Goal: Task Accomplishment & Management: Manage account settings

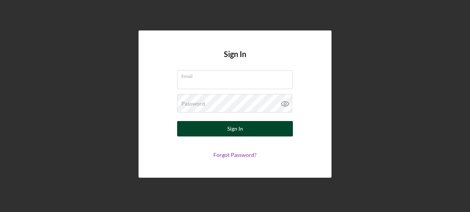
type input "[EMAIL_ADDRESS][DOMAIN_NAME]"
click at [200, 127] on button "Sign In" at bounding box center [235, 128] width 116 height 15
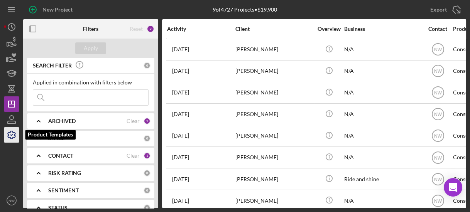
click at [12, 133] on icon "button" at bounding box center [11, 134] width 19 height 19
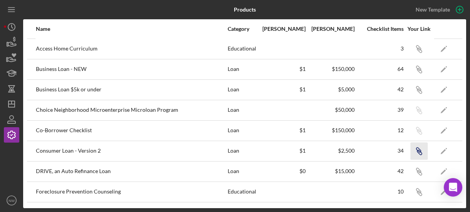
click at [415, 152] on icon "Icon/Link" at bounding box center [418, 150] width 17 height 17
click at [13, 28] on icon "Icon/History" at bounding box center [11, 26] width 19 height 19
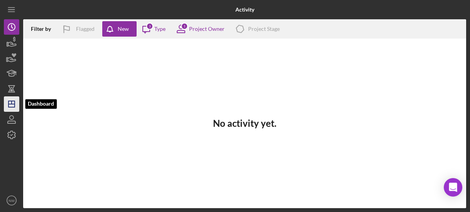
click at [14, 98] on icon "Icon/Dashboard" at bounding box center [11, 104] width 19 height 19
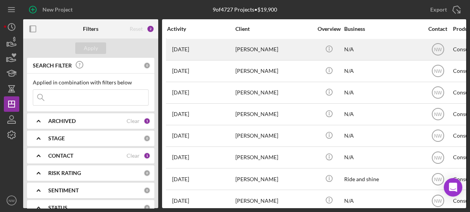
click at [244, 51] on div "[PERSON_NAME]" at bounding box center [273, 49] width 77 height 20
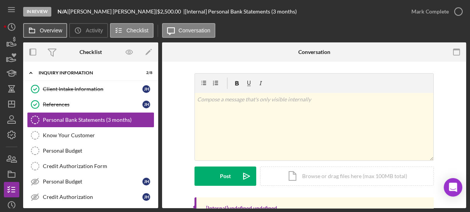
click at [50, 28] on label "Overview" at bounding box center [51, 30] width 22 height 6
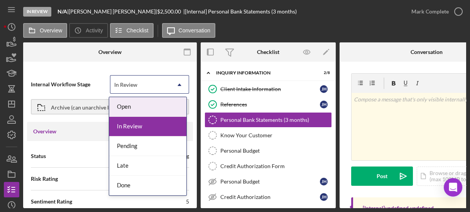
click at [178, 82] on icon "Icon/Dropdown Arrow" at bounding box center [179, 85] width 19 height 19
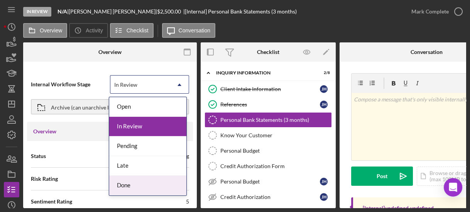
click at [161, 179] on div "Done" at bounding box center [147, 186] width 77 height 20
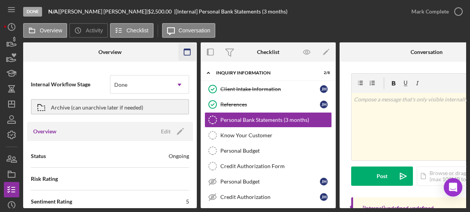
click at [189, 51] on icon "button" at bounding box center [187, 52] width 17 height 17
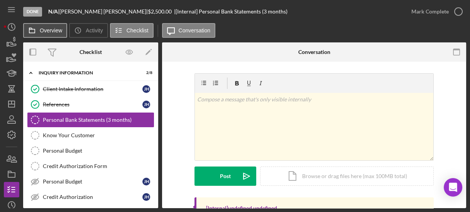
click at [51, 29] on label "Overview" at bounding box center [51, 30] width 22 height 6
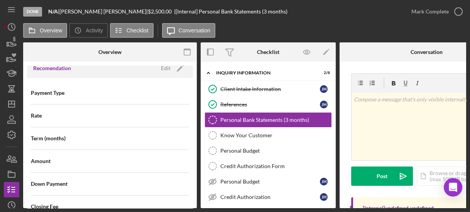
scroll to position [609, 0]
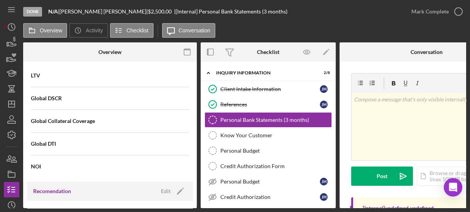
click at [193, 78] on div "Internal Workflow Stage Done Icon/Dropdown Arrow Archive (can unarchive later i…" at bounding box center [110, 137] width 174 height 143
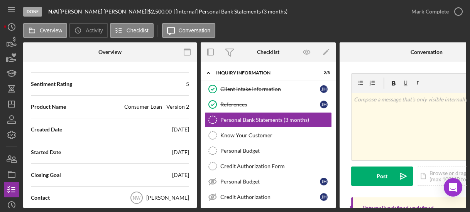
scroll to position [0, 0]
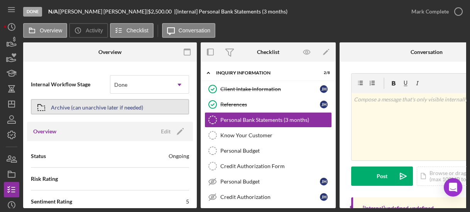
click at [148, 105] on button "Archive (can unarchive later if needed)" at bounding box center [110, 106] width 158 height 15
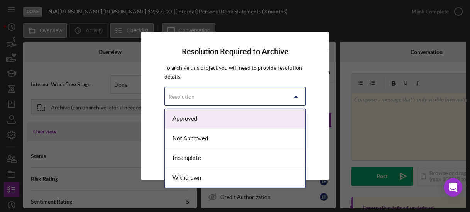
click at [296, 98] on icon "Icon/Dropdown Arrow" at bounding box center [296, 97] width 19 height 19
click at [259, 118] on div "Approved" at bounding box center [235, 119] width 140 height 20
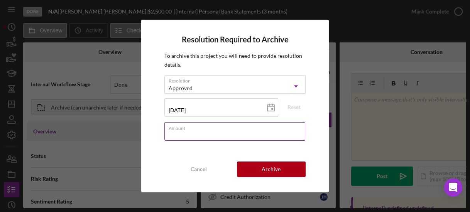
click at [261, 132] on input "Amount" at bounding box center [234, 131] width 140 height 19
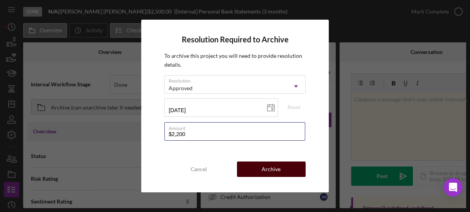
type input "$2,200"
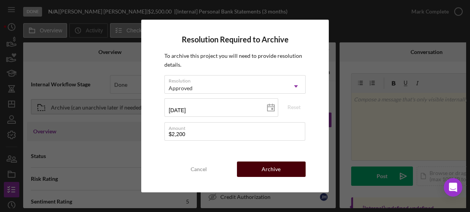
click at [284, 173] on button "Archive" at bounding box center [271, 169] width 69 height 15
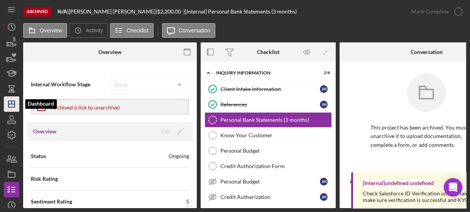
click at [12, 104] on line "button" at bounding box center [11, 104] width 6 height 0
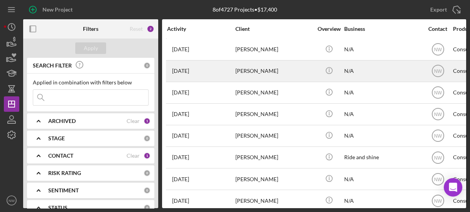
click at [245, 72] on div "[PERSON_NAME]" at bounding box center [273, 71] width 77 height 20
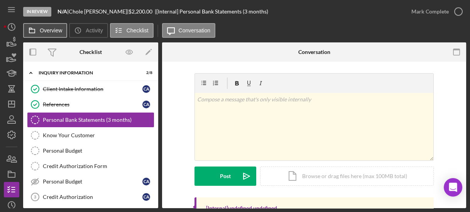
click at [61, 30] on label "Overview" at bounding box center [51, 30] width 22 height 6
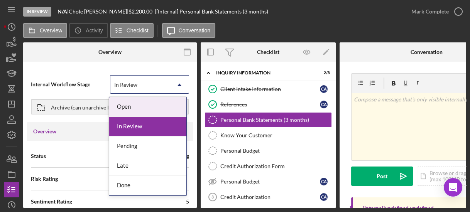
click at [177, 83] on icon "Icon/Dropdown Arrow" at bounding box center [179, 85] width 19 height 19
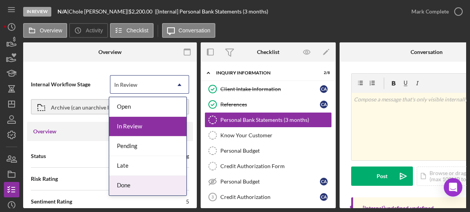
click at [143, 181] on div "Done" at bounding box center [147, 186] width 77 height 20
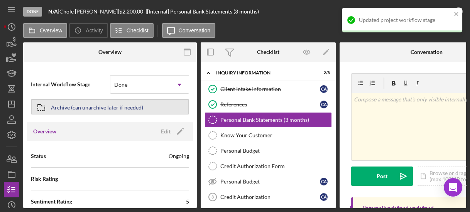
click at [126, 104] on div "Archive (can unarchive later if needed)" at bounding box center [97, 107] width 92 height 14
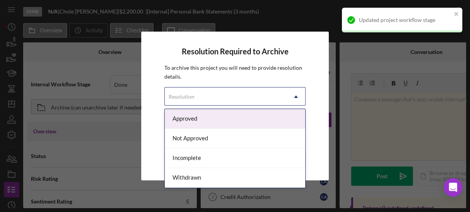
click at [185, 99] on div "Resolution" at bounding box center [182, 97] width 26 height 6
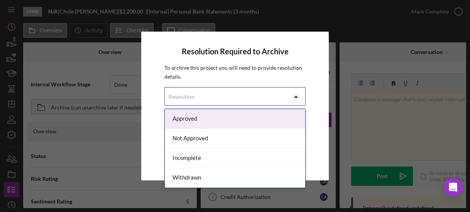
click at [189, 120] on div "Approved" at bounding box center [235, 119] width 140 height 20
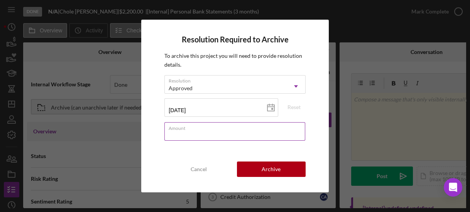
click at [241, 139] on input "Amount" at bounding box center [234, 131] width 140 height 19
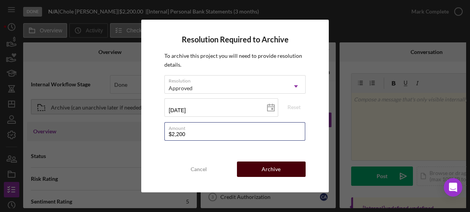
type input "$2,200"
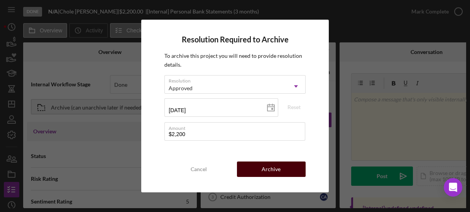
click at [254, 166] on button "Archive" at bounding box center [271, 169] width 69 height 15
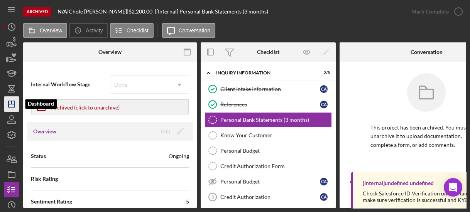
click at [18, 104] on icon "Icon/Dashboard" at bounding box center [11, 104] width 19 height 19
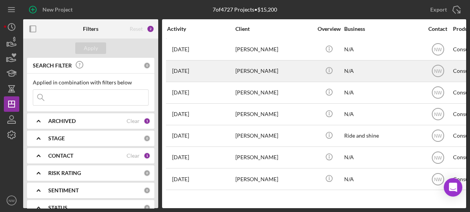
click at [235, 68] on div "[PERSON_NAME]" at bounding box center [273, 71] width 77 height 20
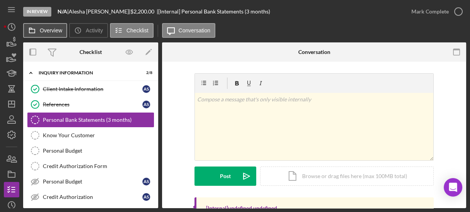
click at [48, 34] on button "Overview" at bounding box center [45, 30] width 44 height 15
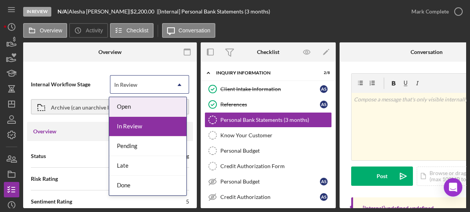
click at [162, 81] on div "In Review" at bounding box center [140, 85] width 60 height 18
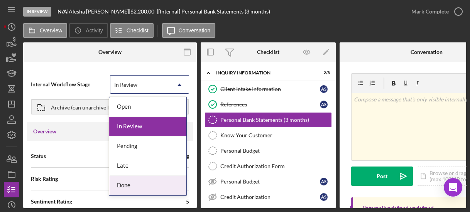
click at [144, 180] on div "Done" at bounding box center [147, 186] width 77 height 20
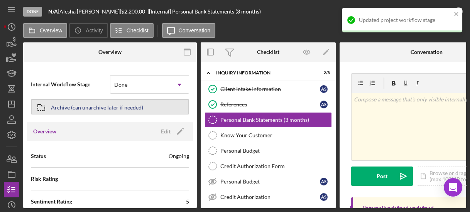
click at [121, 110] on div "Archive (can unarchive later if needed)" at bounding box center [97, 107] width 92 height 14
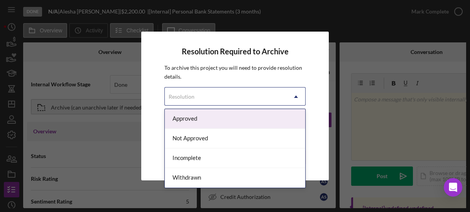
click at [184, 93] on div "Resolution" at bounding box center [226, 97] width 122 height 18
click at [181, 111] on div "Approved" at bounding box center [235, 119] width 140 height 20
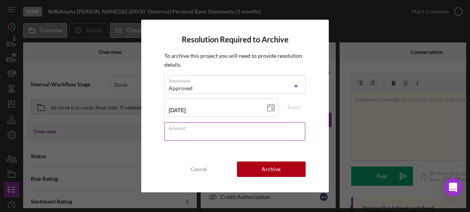
click at [185, 136] on input "Amount" at bounding box center [234, 131] width 140 height 19
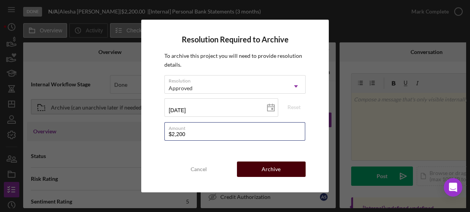
type input "$2,200"
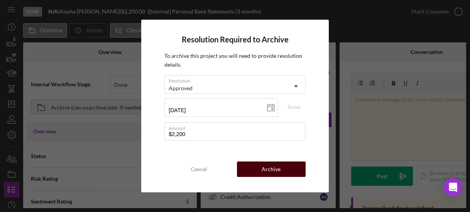
click at [259, 173] on button "Archive" at bounding box center [271, 169] width 69 height 15
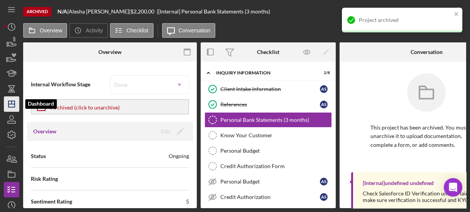
click at [10, 108] on icon "Icon/Dashboard" at bounding box center [11, 104] width 19 height 19
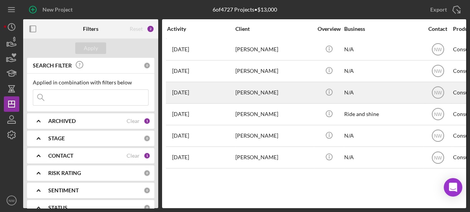
click at [239, 90] on div "[PERSON_NAME]" at bounding box center [273, 93] width 77 height 20
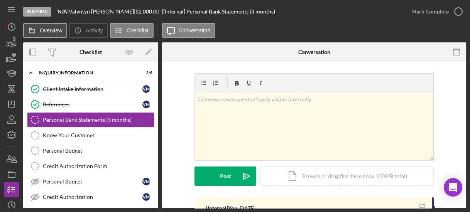
click at [56, 34] on button "Overview" at bounding box center [45, 30] width 44 height 15
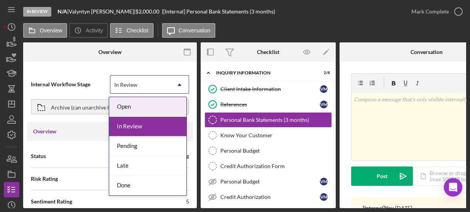
click at [126, 88] on div "In Review" at bounding box center [140, 85] width 60 height 18
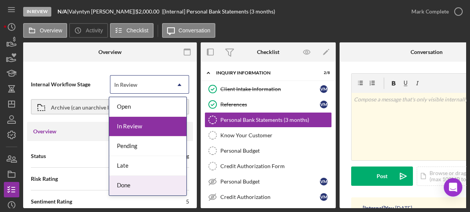
click at [125, 184] on div "Done" at bounding box center [147, 186] width 77 height 20
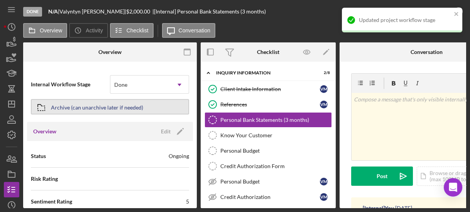
click at [109, 102] on div "Archive (can unarchive later if needed)" at bounding box center [97, 107] width 92 height 14
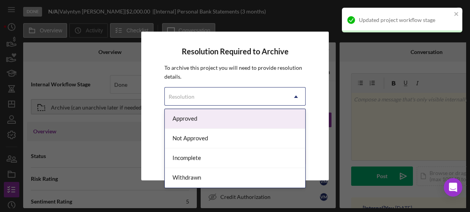
click at [185, 99] on div "Resolution" at bounding box center [182, 97] width 26 height 6
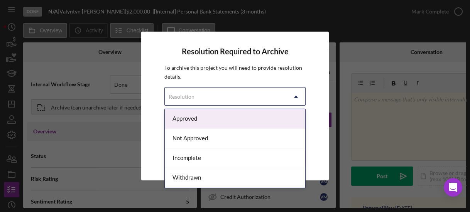
click at [189, 121] on div "Approved" at bounding box center [235, 119] width 140 height 20
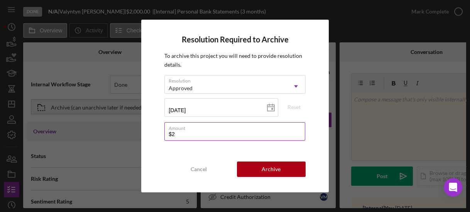
click at [197, 133] on input "$2" at bounding box center [234, 131] width 140 height 19
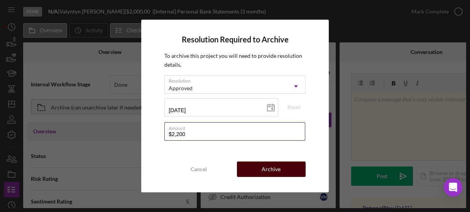
type input "$2,200"
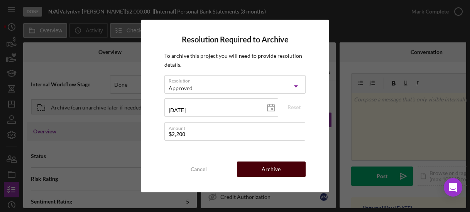
click at [255, 171] on button "Archive" at bounding box center [271, 169] width 69 height 15
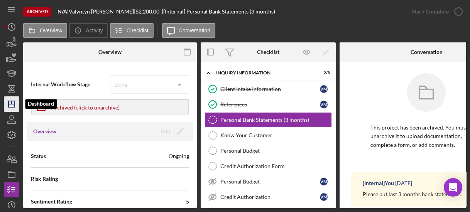
click at [9, 105] on icon "Icon/Dashboard" at bounding box center [11, 104] width 19 height 19
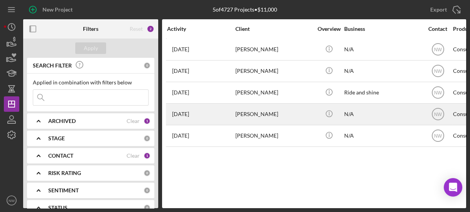
click at [216, 113] on div "[DATE] [PERSON_NAME]" at bounding box center [201, 114] width 68 height 20
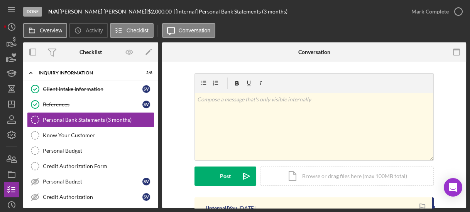
click at [59, 35] on button "Overview" at bounding box center [45, 30] width 44 height 15
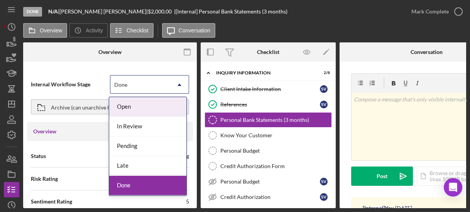
click at [122, 81] on div "Done" at bounding box center [140, 85] width 60 height 18
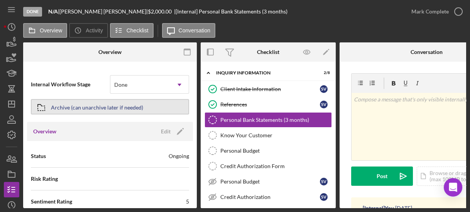
click at [99, 103] on div "Archive (can unarchive later if needed)" at bounding box center [97, 107] width 92 height 14
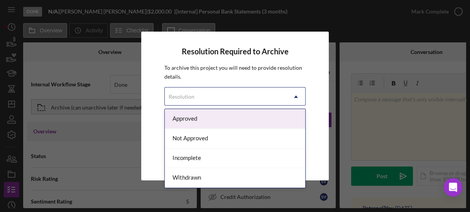
click at [183, 100] on div "Resolution" at bounding box center [226, 97] width 122 height 18
click at [185, 117] on div "Approved" at bounding box center [235, 119] width 140 height 20
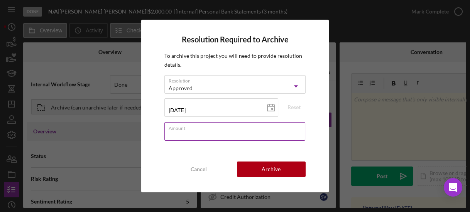
click at [221, 139] on input "Amount" at bounding box center [234, 131] width 140 height 19
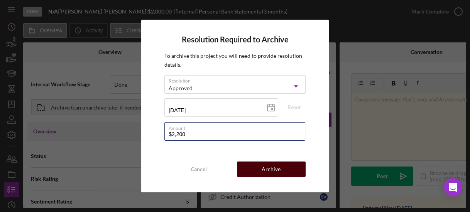
type input "$2,200"
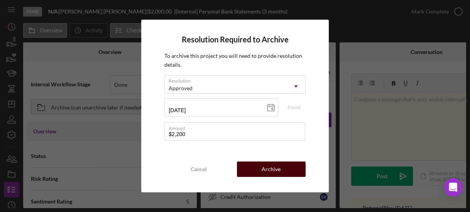
click at [268, 168] on div "Archive" at bounding box center [271, 169] width 19 height 15
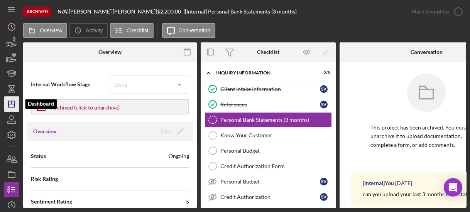
click at [16, 108] on icon "Icon/Dashboard" at bounding box center [11, 104] width 19 height 19
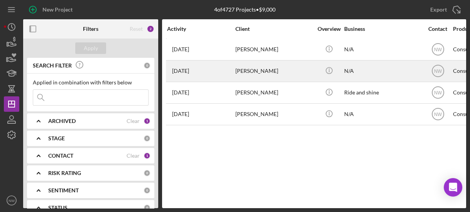
click at [245, 75] on div "[PERSON_NAME]" at bounding box center [273, 71] width 77 height 20
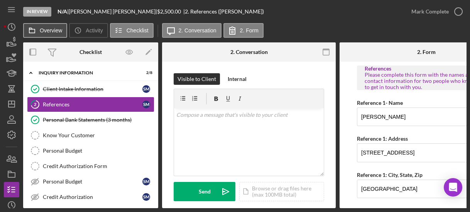
click at [52, 29] on label "Overview" at bounding box center [51, 30] width 22 height 6
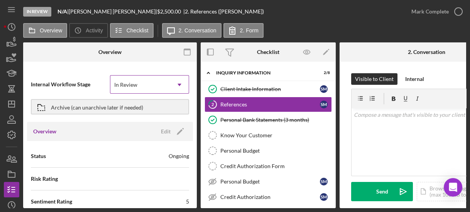
click at [128, 88] on div "In Review" at bounding box center [125, 85] width 23 height 6
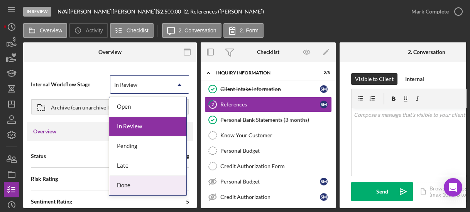
click at [132, 181] on div "Done" at bounding box center [147, 186] width 77 height 20
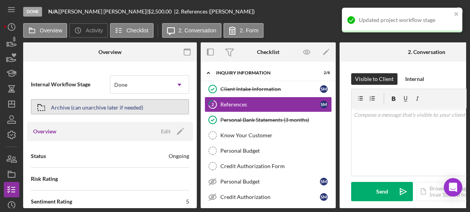
click at [105, 107] on div "Archive (can unarchive later if needed)" at bounding box center [97, 107] width 92 height 14
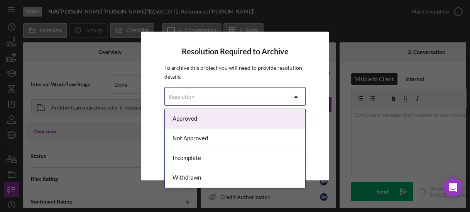
click at [182, 100] on div "Resolution" at bounding box center [182, 97] width 26 height 6
click at [189, 121] on div "Approved" at bounding box center [235, 119] width 140 height 20
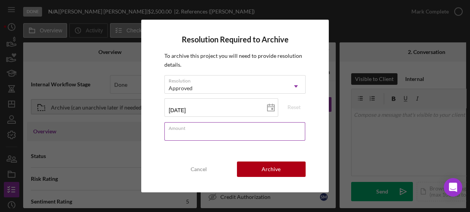
click at [195, 131] on input "Amount" at bounding box center [234, 131] width 140 height 19
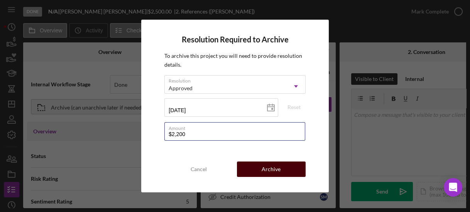
type input "$2,200"
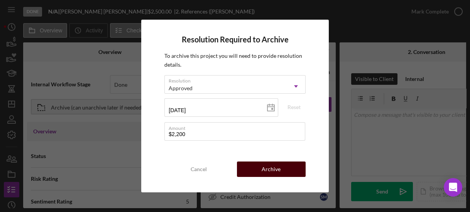
click at [260, 169] on button "Archive" at bounding box center [271, 169] width 69 height 15
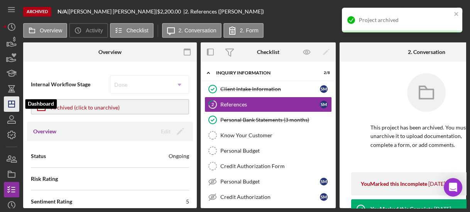
click at [10, 101] on polygon "button" at bounding box center [11, 104] width 6 height 6
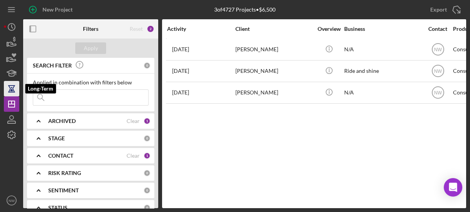
click at [17, 96] on icon "button" at bounding box center [11, 88] width 19 height 19
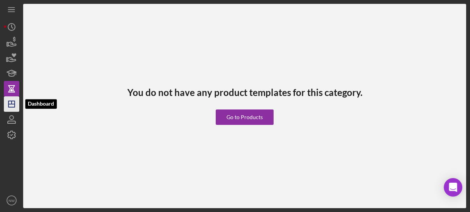
click at [13, 105] on icon "Icon/Dashboard" at bounding box center [11, 104] width 19 height 19
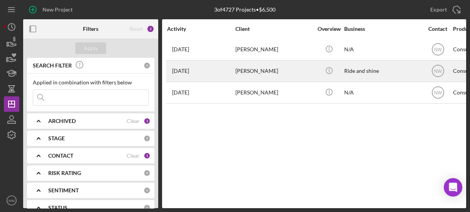
click at [186, 71] on time "[DATE]" at bounding box center [180, 71] width 17 height 6
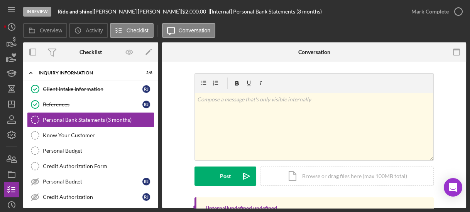
scroll to position [88, 0]
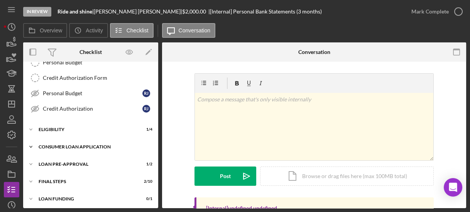
click at [55, 151] on div "Icon/Expander Consumer Loan Application 6 / 9" at bounding box center [90, 146] width 135 height 15
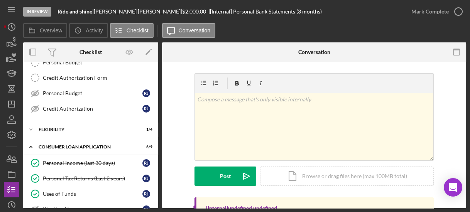
click at [159, 203] on div "Overview Internal Workflow Stage In Review Icon/Dropdown Arrow Archive (can una…" at bounding box center [244, 125] width 443 height 166
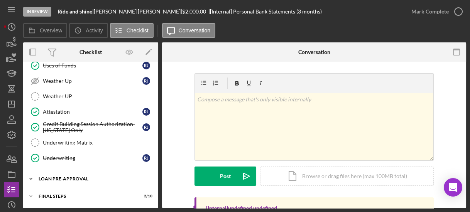
click at [78, 171] on div "Icon/Expander Loan Pre-Approval 1 / 2" at bounding box center [90, 178] width 135 height 15
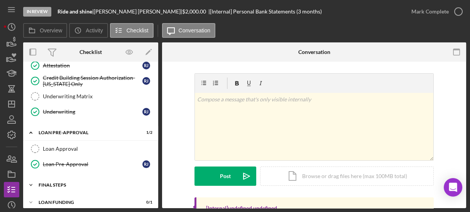
click at [90, 183] on div "FINAL STEPS" at bounding box center [94, 185] width 110 height 5
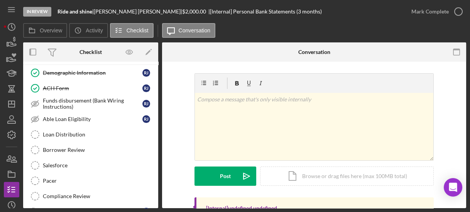
scroll to position [419, 0]
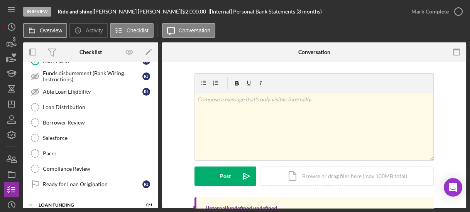
click at [38, 31] on icon at bounding box center [31, 30] width 15 height 15
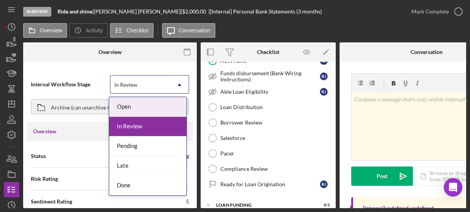
click at [118, 83] on div "In Review" at bounding box center [125, 85] width 23 height 6
click at [126, 111] on div "Open" at bounding box center [147, 107] width 77 height 20
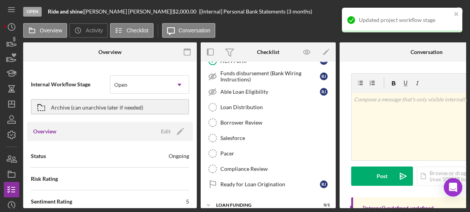
click at [126, 111] on div "Archive (can unarchive later if needed)" at bounding box center [97, 107] width 92 height 14
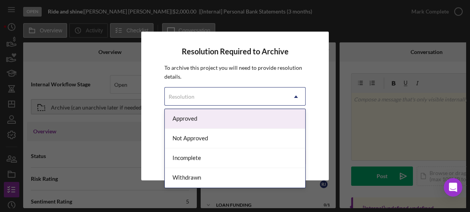
click at [174, 90] on div "Resolution" at bounding box center [226, 97] width 122 height 18
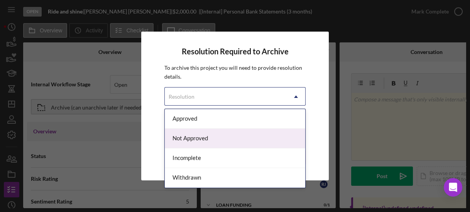
click at [184, 140] on div "Not Approved" at bounding box center [235, 139] width 140 height 20
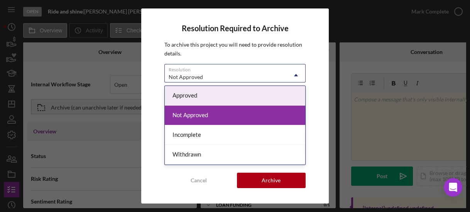
click at [176, 80] on div "Not Approved" at bounding box center [186, 77] width 34 height 6
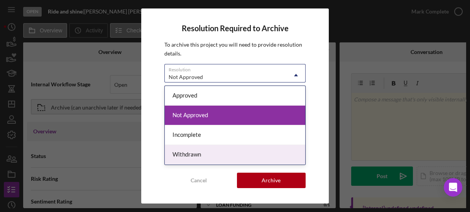
click at [181, 148] on div "Withdrawn" at bounding box center [235, 155] width 140 height 20
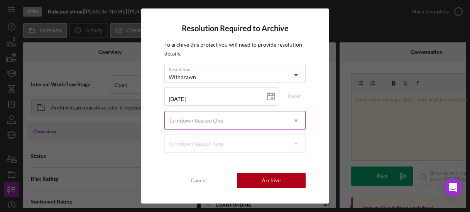
click at [217, 115] on div "Turndown Reason One" at bounding box center [226, 121] width 122 height 18
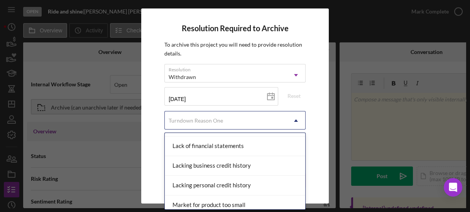
scroll to position [409, 0]
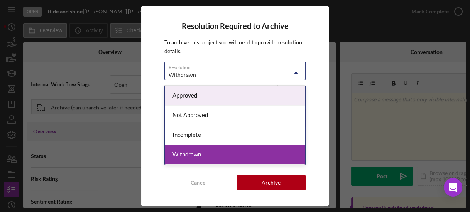
click at [203, 77] on div "Withdrawn" at bounding box center [226, 75] width 122 height 18
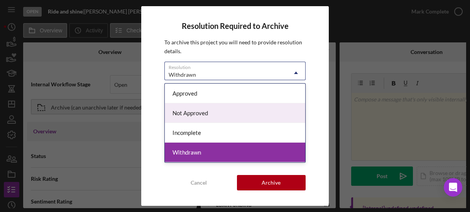
click at [198, 110] on div "Not Approved" at bounding box center [235, 113] width 140 height 20
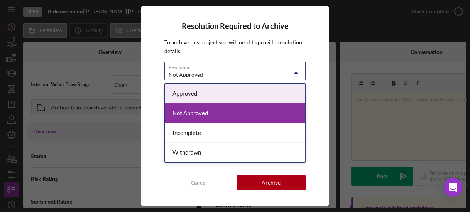
click at [203, 74] on div "Not Approved" at bounding box center [226, 75] width 122 height 18
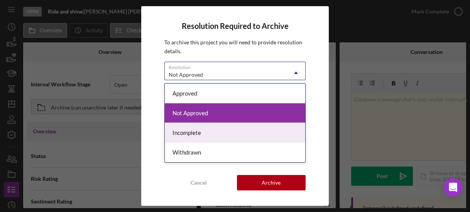
click at [204, 128] on div "Incomplete" at bounding box center [235, 133] width 140 height 20
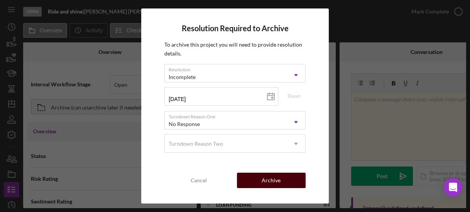
click at [255, 179] on button "Archive" at bounding box center [271, 180] width 69 height 15
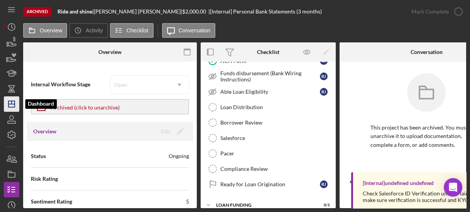
click at [11, 108] on icon "Icon/Dashboard" at bounding box center [11, 104] width 19 height 19
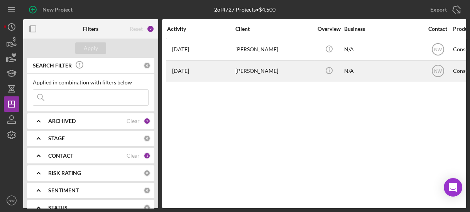
click at [189, 73] on time "[DATE]" at bounding box center [180, 71] width 17 height 6
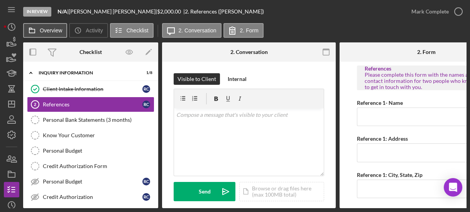
click at [51, 30] on label "Overview" at bounding box center [51, 30] width 22 height 6
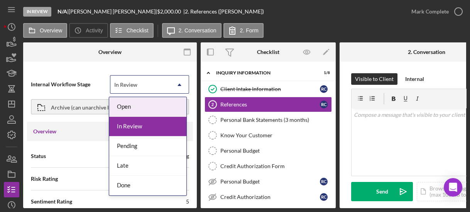
click at [131, 88] on div "In Review" at bounding box center [125, 85] width 23 height 6
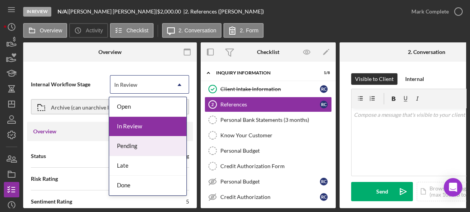
click at [136, 141] on div "Pending" at bounding box center [147, 147] width 77 height 20
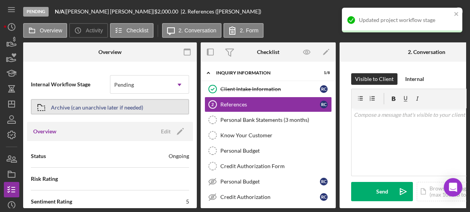
click at [118, 107] on div "Archive (can unarchive later if needed)" at bounding box center [97, 107] width 92 height 14
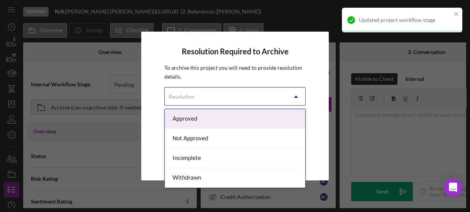
click at [166, 98] on div "Resolution" at bounding box center [226, 97] width 122 height 18
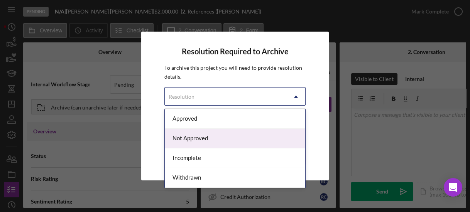
click at [189, 145] on div "Not Approved" at bounding box center [235, 139] width 140 height 20
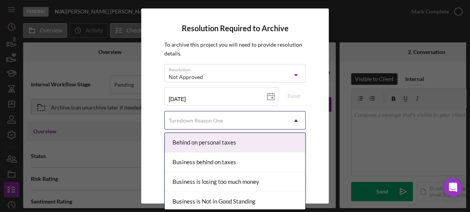
click at [186, 120] on div "Turndown Reason One" at bounding box center [196, 121] width 54 height 6
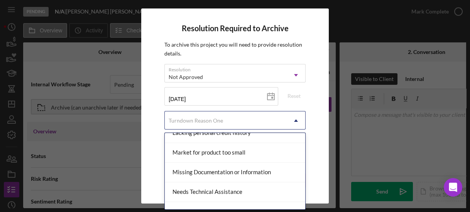
scroll to position [435, 0]
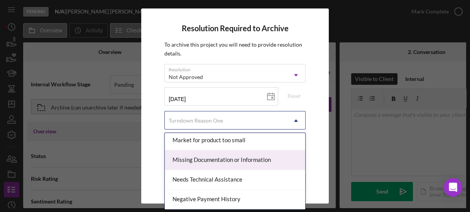
click at [260, 161] on div "Missing Documentation or Information" at bounding box center [235, 161] width 140 height 20
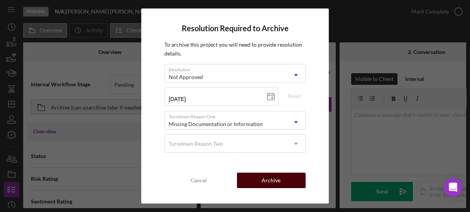
click at [262, 176] on div "Archive" at bounding box center [271, 180] width 19 height 15
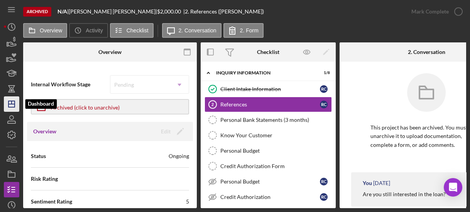
click at [11, 101] on polygon "button" at bounding box center [11, 104] width 6 height 6
